Goal: Find specific page/section: Find specific page/section

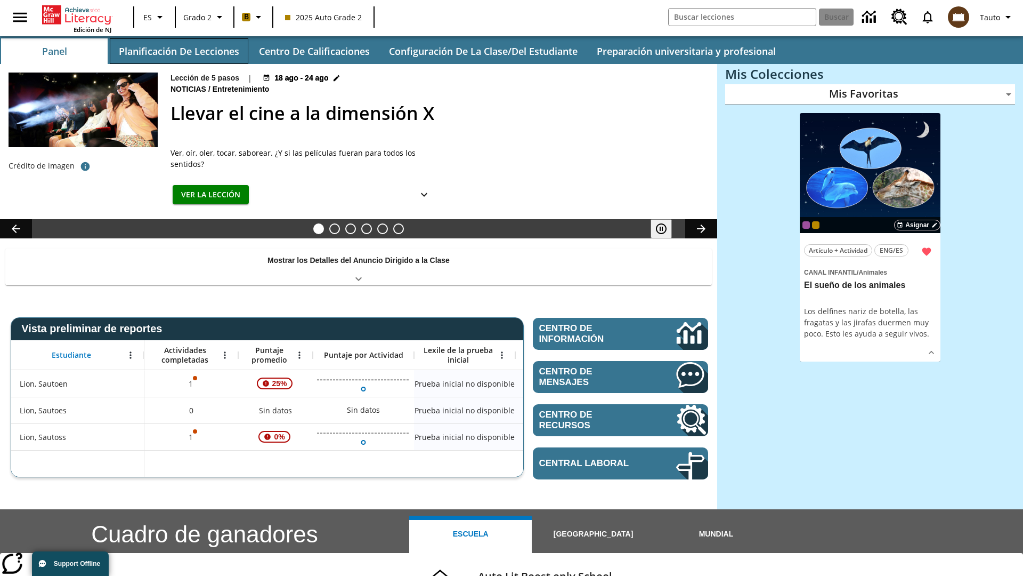
click at [179, 51] on button "Planificación de lecciones" at bounding box center [179, 51] width 139 height 26
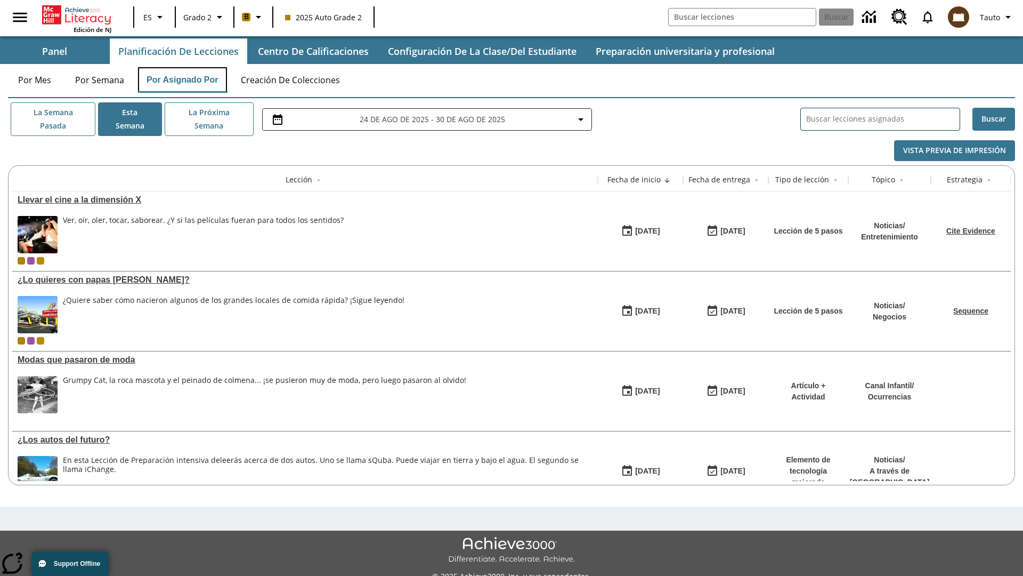
click at [183, 80] on button "Por asignado por" at bounding box center [182, 80] width 89 height 26
type input "El sueño de los animales"
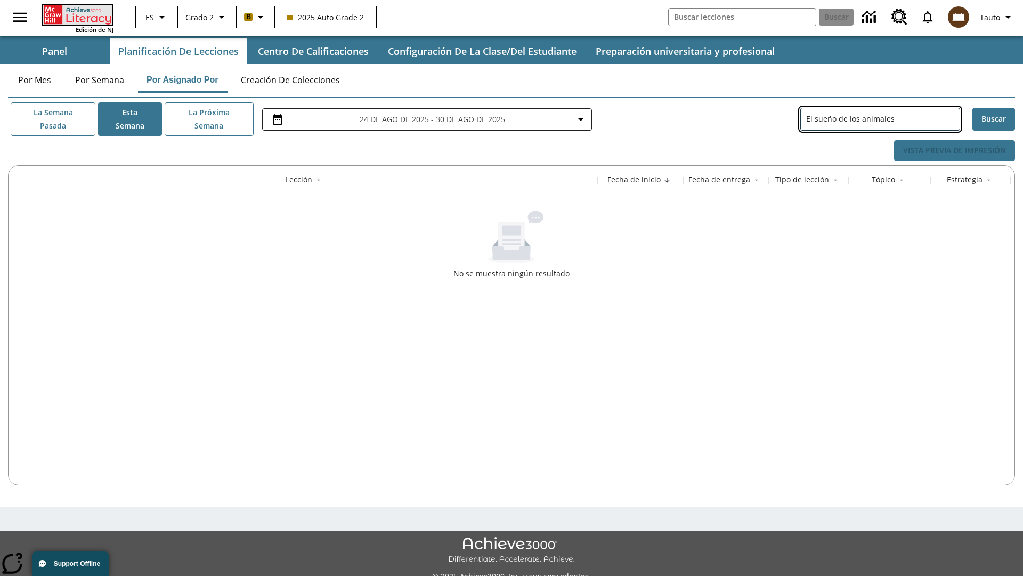
click at [77, 14] on icon "Portada" at bounding box center [78, 14] width 71 height 19
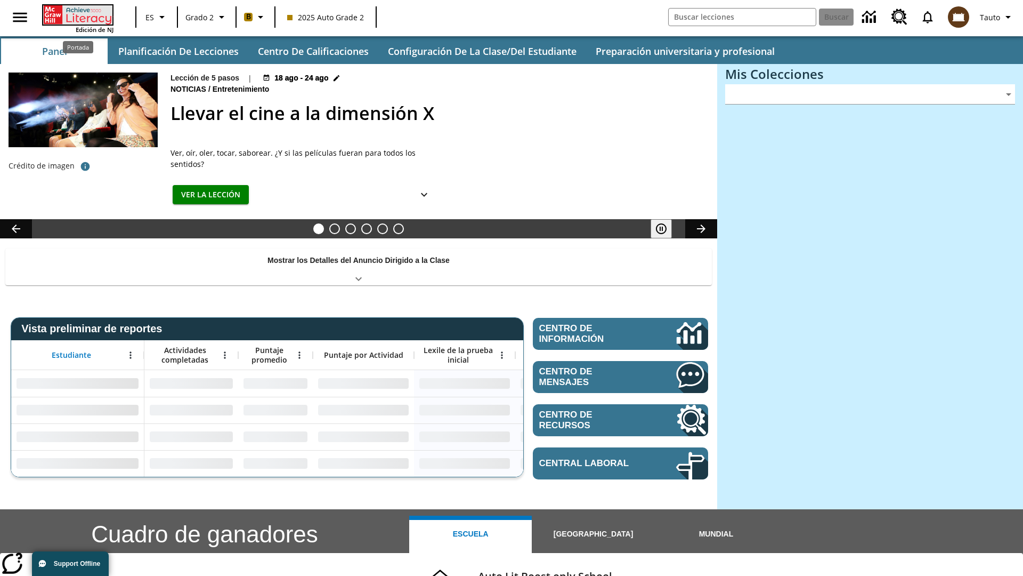
type input "-1"
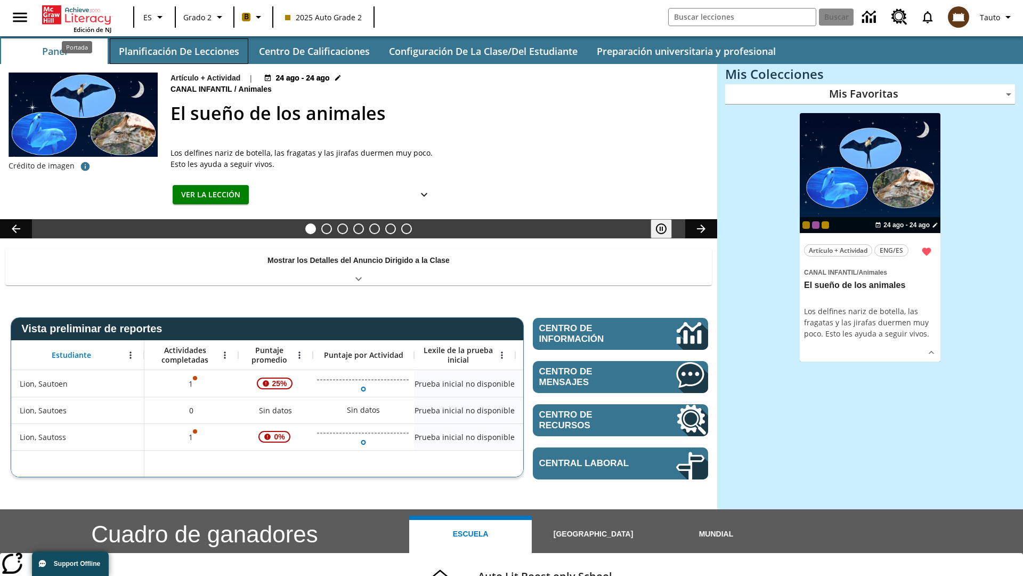
click at [179, 51] on button "Planificación de lecciones" at bounding box center [179, 51] width 139 height 26
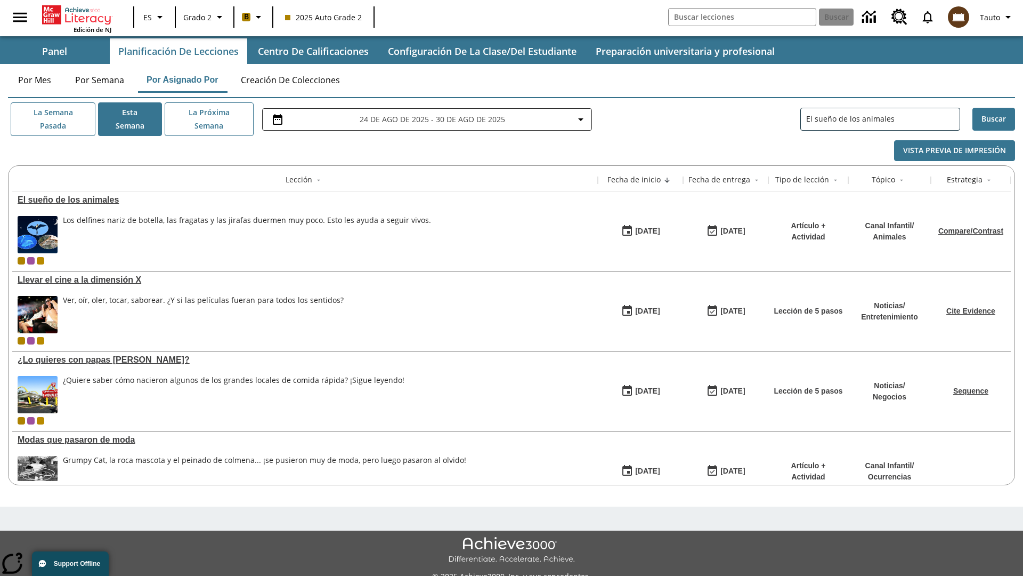
type input "El sueño de los animales"
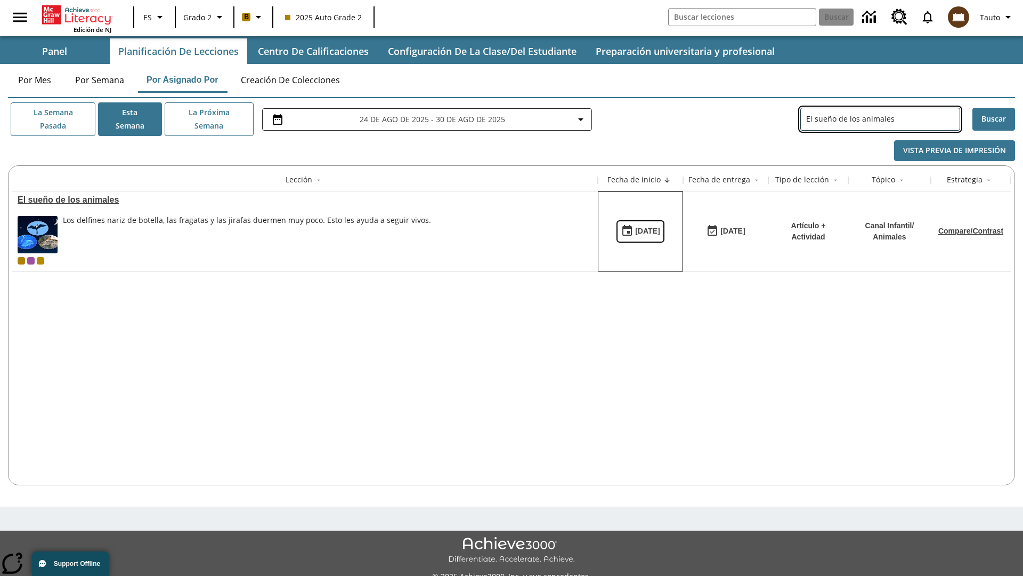
click at [641, 231] on div "[DATE]" at bounding box center [647, 230] width 25 height 13
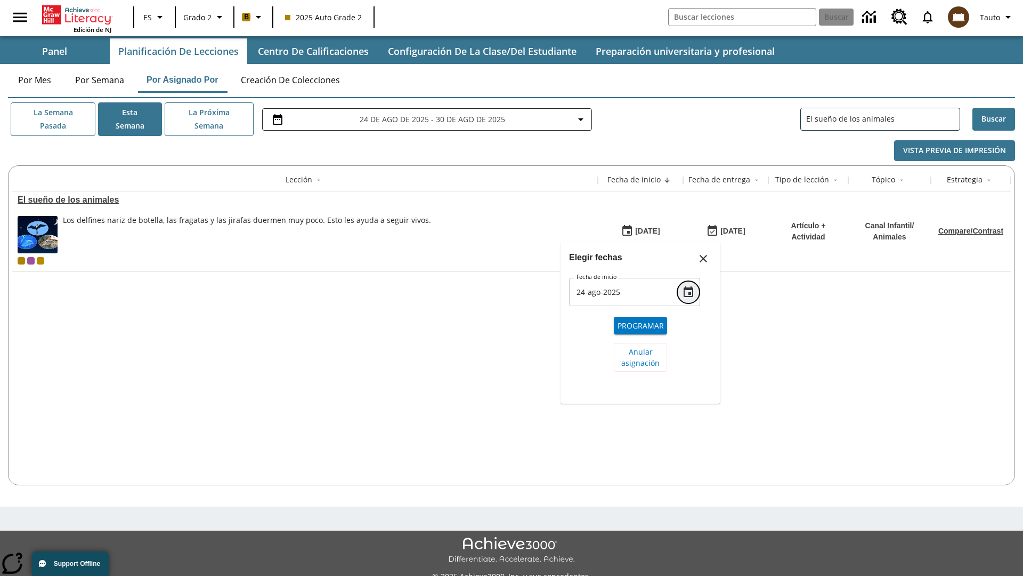
click at [689, 287] on icon "Choose date, selected date is 24 ago 2025" at bounding box center [689, 291] width 10 height 11
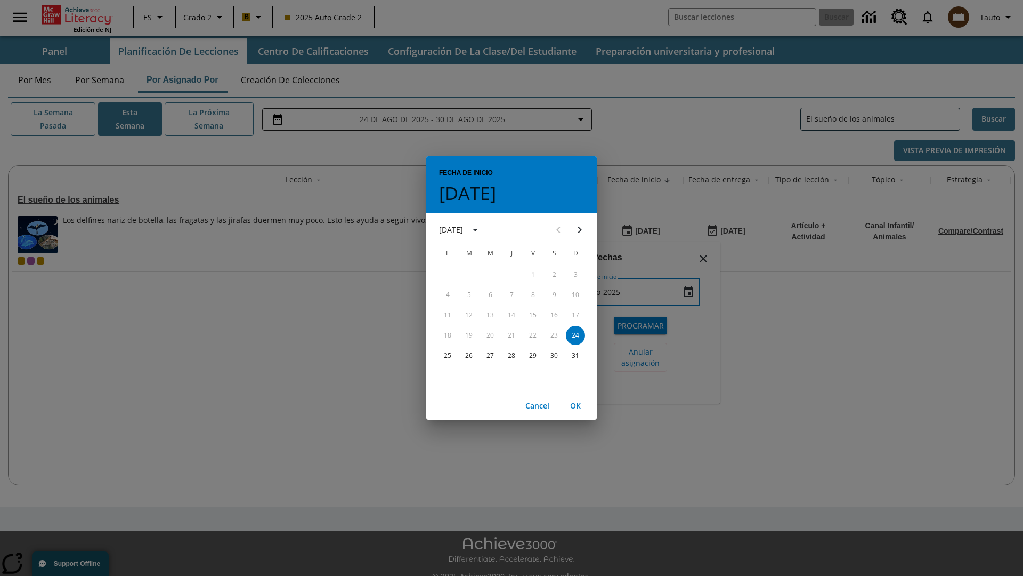
scroll to position [4, 0]
